Goal: Transaction & Acquisition: Download file/media

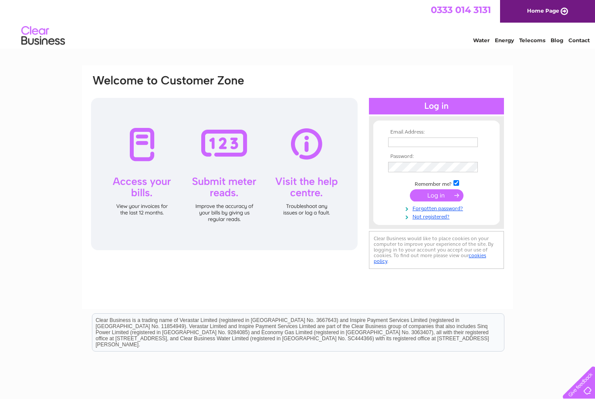
click at [458, 145] on input "text" at bounding box center [433, 143] width 90 height 10
type input "mandi.erskine@icloud.com"
click at [439, 199] on input "submit" at bounding box center [437, 196] width 54 height 12
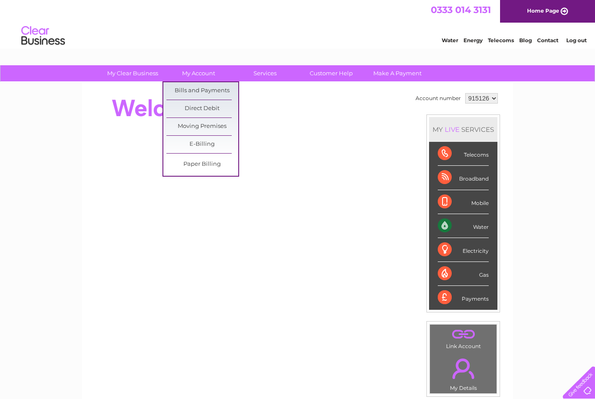
click at [217, 91] on link "Bills and Payments" at bounding box center [202, 90] width 72 height 17
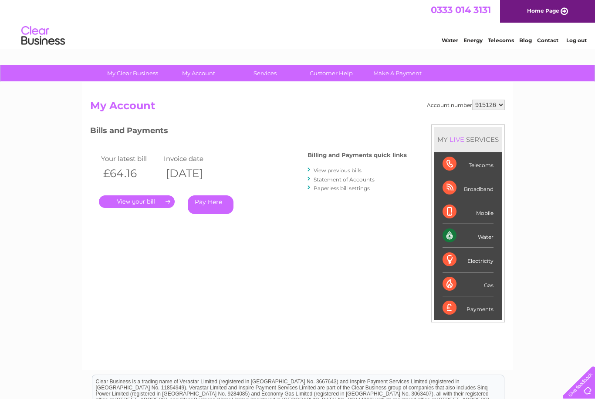
click at [354, 170] on link "View previous bills" at bounding box center [338, 170] width 48 height 7
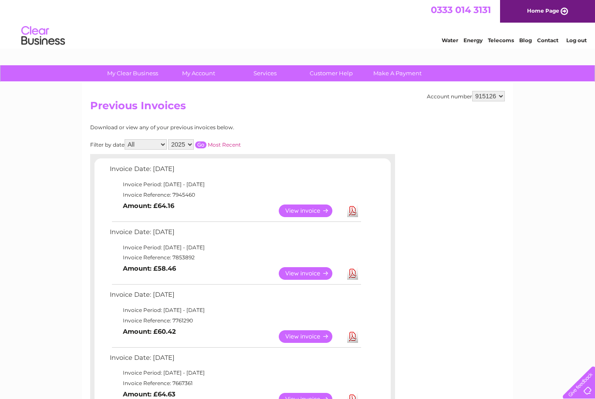
click at [357, 206] on link "Download" at bounding box center [352, 211] width 11 height 13
click at [357, 271] on link "Download" at bounding box center [352, 273] width 11 height 13
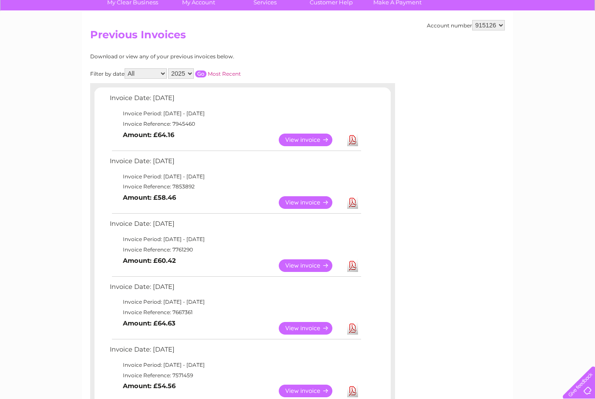
scroll to position [71, 0]
click at [353, 263] on link "Download" at bounding box center [352, 266] width 11 height 13
click at [353, 260] on link "Download" at bounding box center [352, 266] width 11 height 13
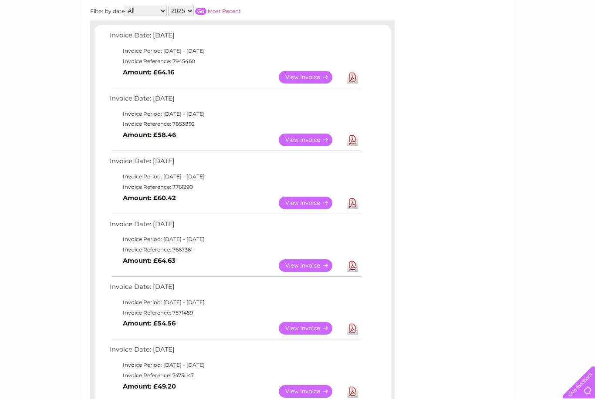
scroll to position [134, 0]
click at [356, 330] on link "Download" at bounding box center [352, 328] width 11 height 13
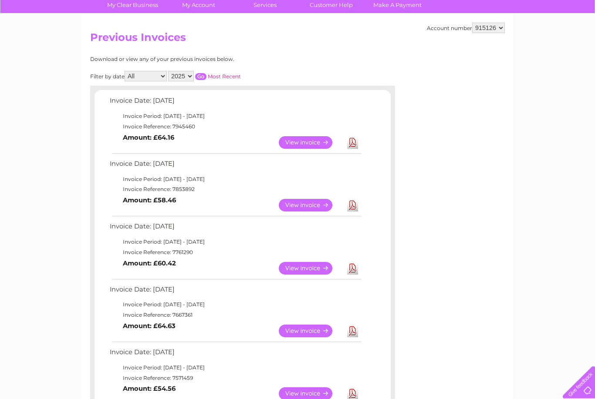
scroll to position [72, 0]
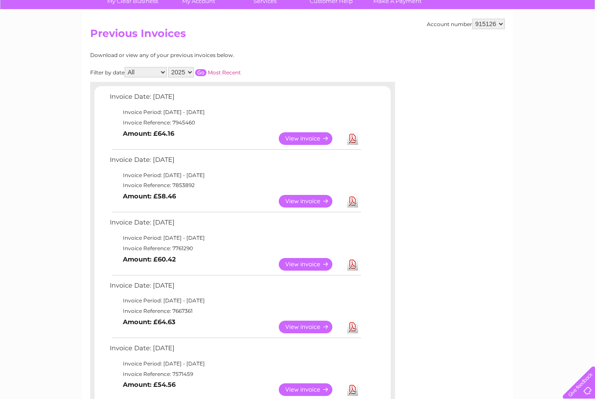
click at [355, 203] on link "Download" at bounding box center [352, 201] width 11 height 13
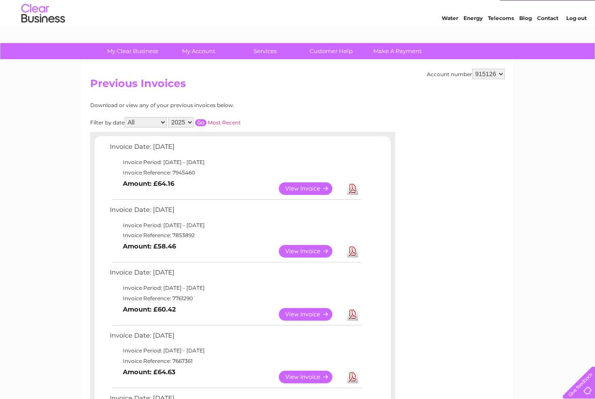
scroll to position [0, 0]
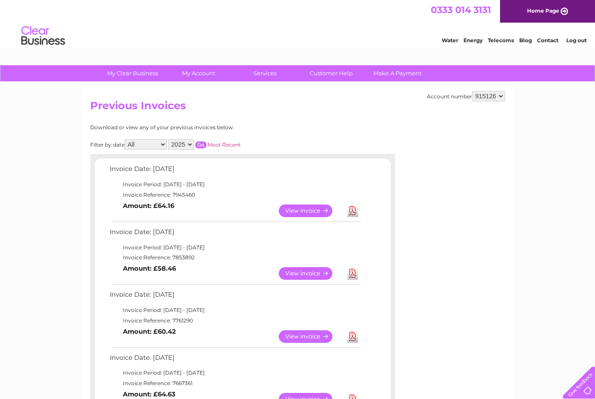
click at [582, 40] on link "Log out" at bounding box center [576, 40] width 20 height 7
